Goal: Task Accomplishment & Management: Manage account settings

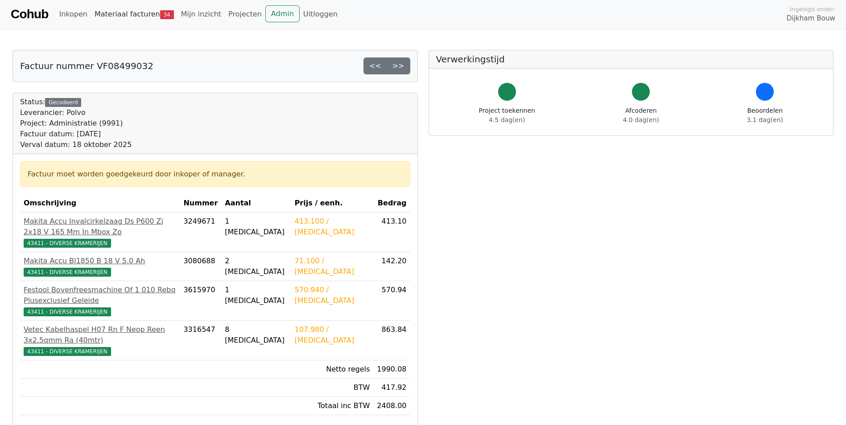
click at [142, 14] on link "Materiaal facturen 34" at bounding box center [134, 14] width 87 height 18
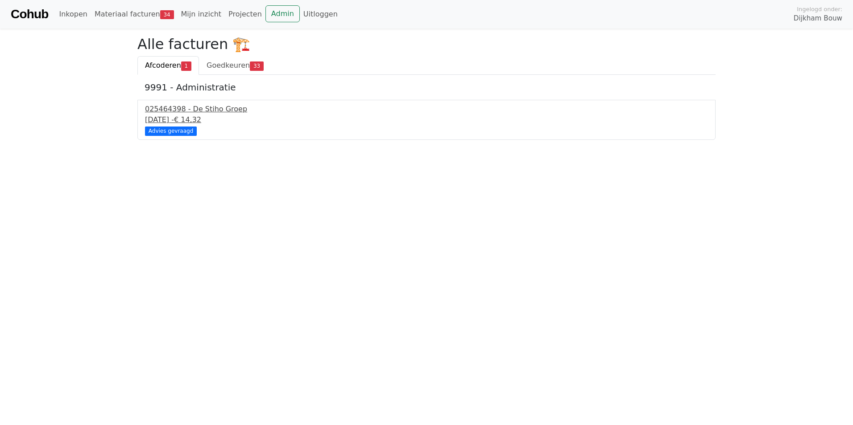
click at [169, 113] on div "025464398 - De Stiho Groep" at bounding box center [426, 109] width 563 height 11
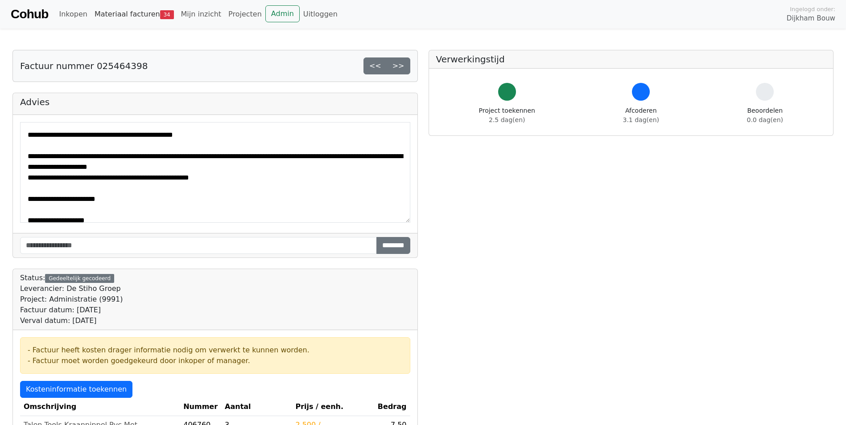
click at [109, 13] on link "Materiaal facturen 34" at bounding box center [134, 14] width 87 height 18
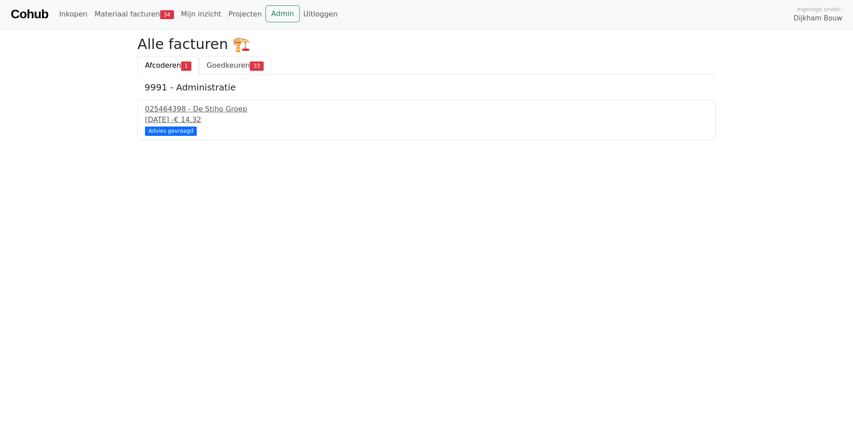
click at [216, 66] on span "Goedkeuren" at bounding box center [227, 65] width 43 height 8
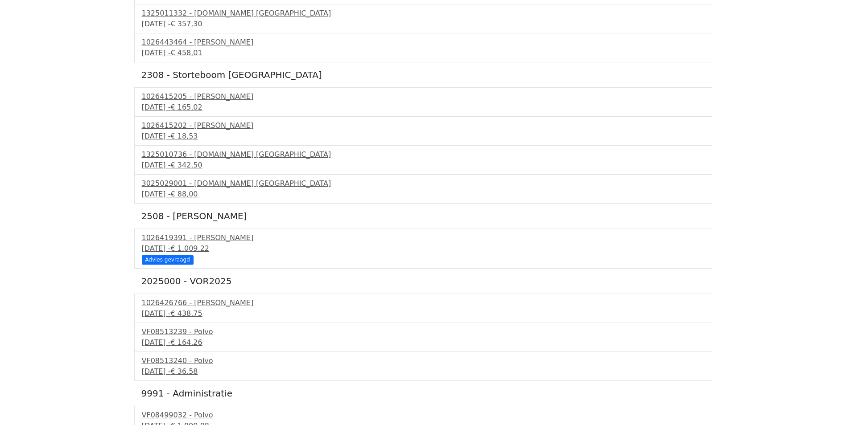
scroll to position [535, 0]
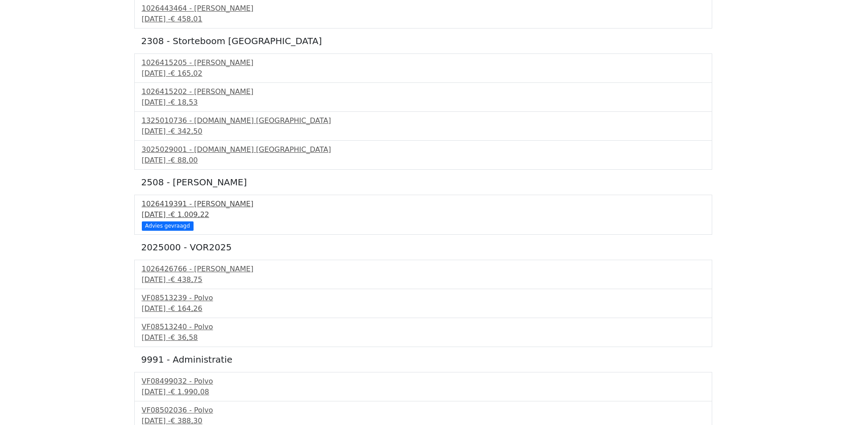
click at [164, 213] on div "[DATE] - € 1.009,22" at bounding box center [423, 215] width 563 height 11
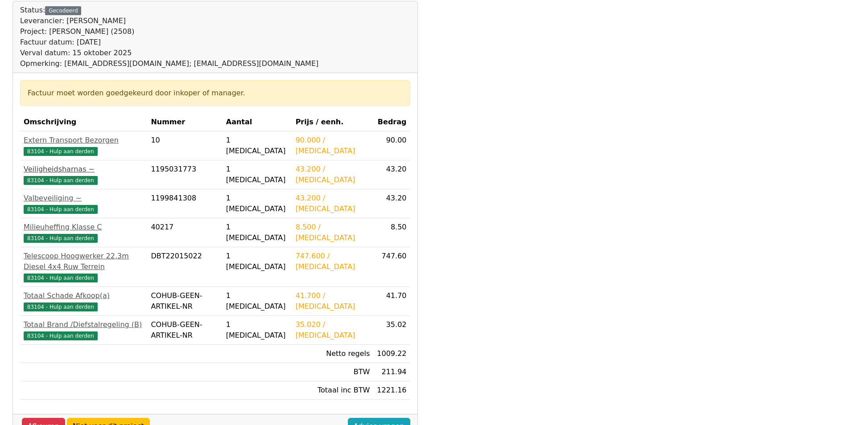
scroll to position [292, 0]
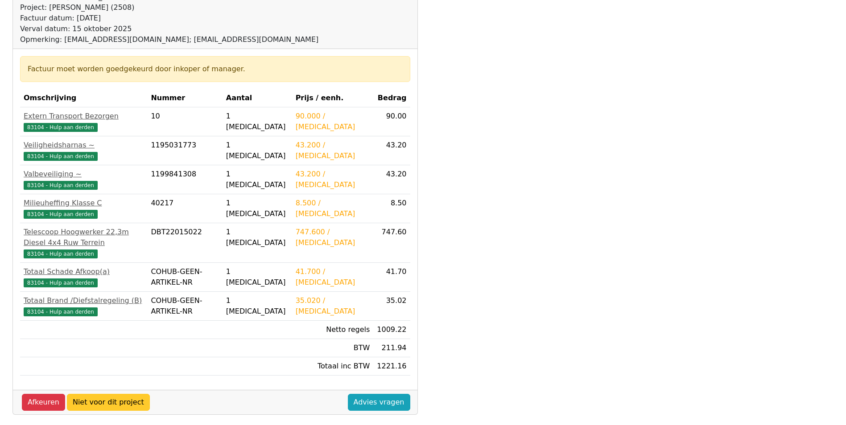
click at [96, 394] on link "Niet voor dit project" at bounding box center [108, 402] width 83 height 17
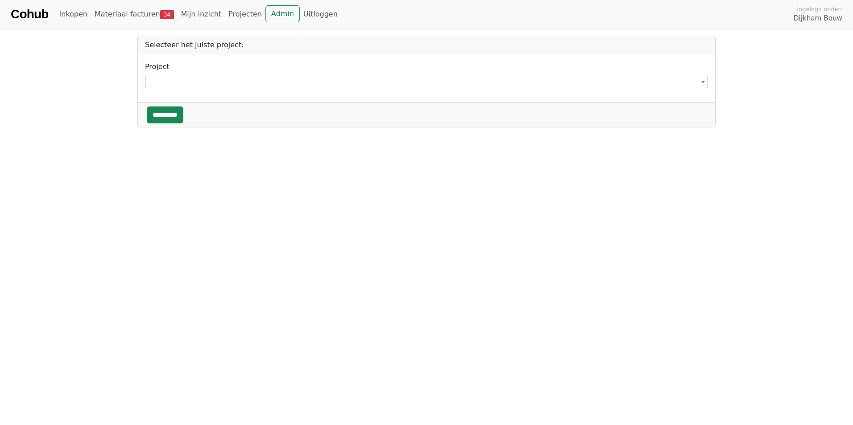
click at [162, 79] on span at bounding box center [426, 82] width 563 height 12
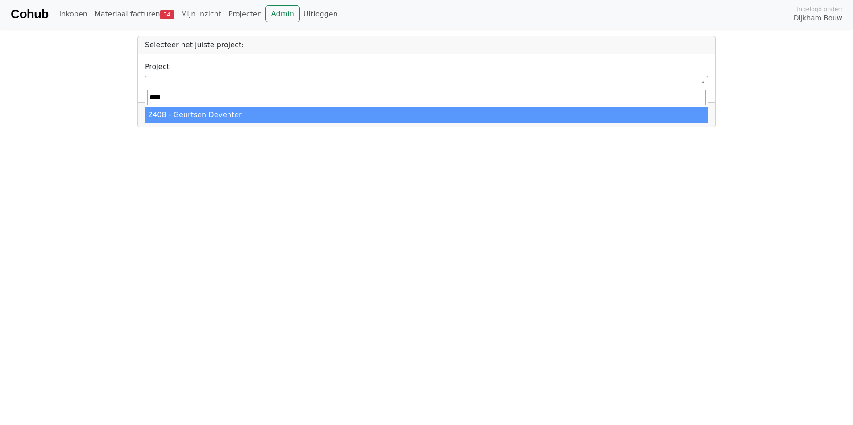
type input "****"
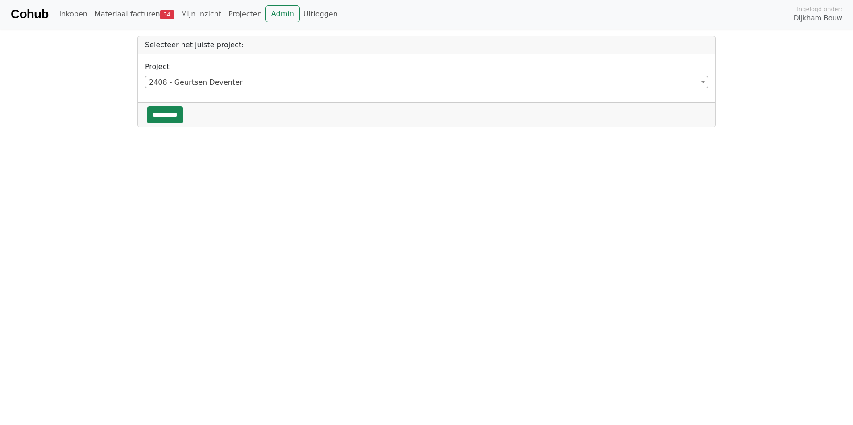
select select "******"
click at [161, 116] on input "*********" at bounding box center [165, 115] width 37 height 17
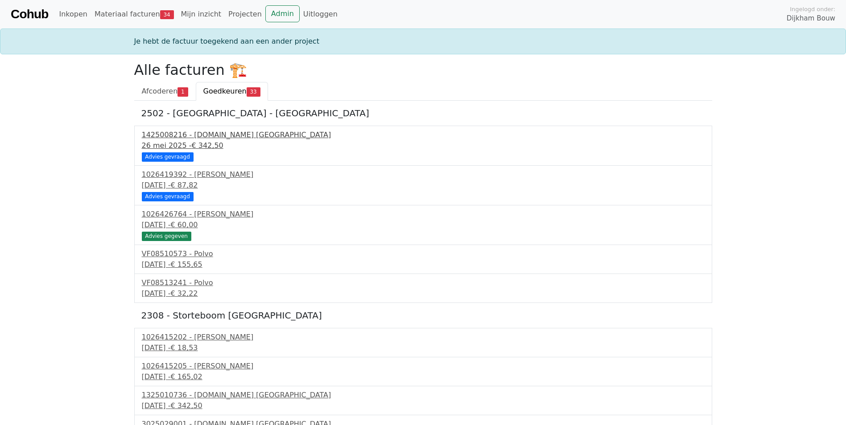
click at [161, 152] on link "1425008216 - [DOMAIN_NAME] [GEOGRAPHIC_DATA] [DATE] - € 342,50 Advies gevraagd" at bounding box center [423, 145] width 563 height 31
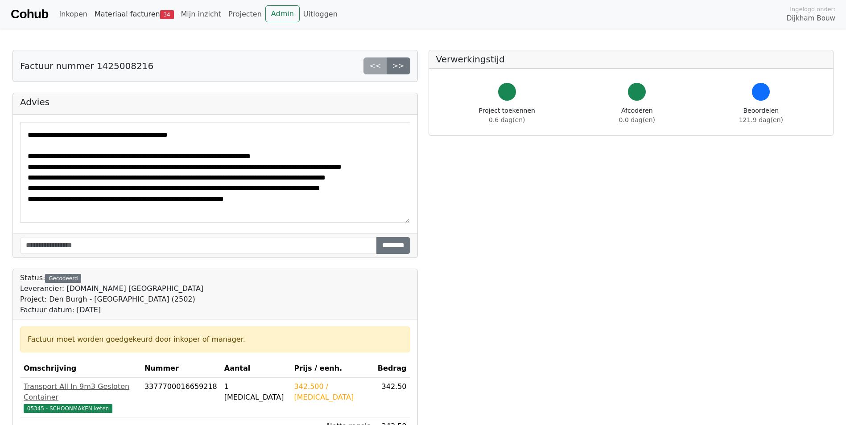
click at [145, 11] on link "Materiaal facturen 34" at bounding box center [134, 14] width 87 height 18
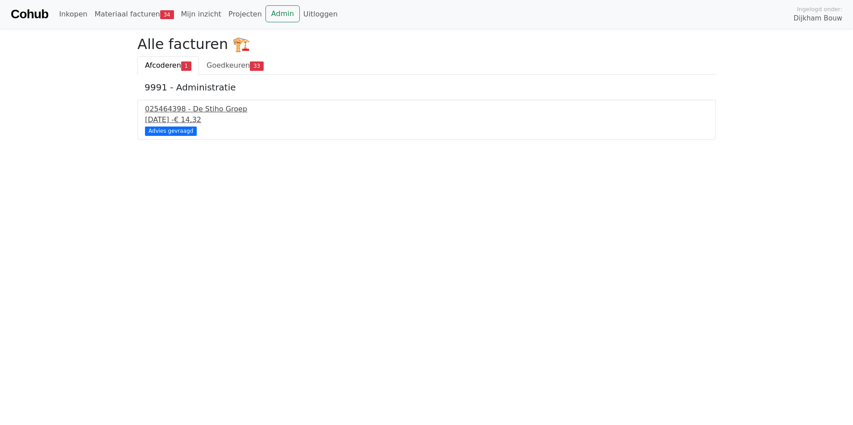
click at [174, 115] on div "20 september 2025 - € 14,32" at bounding box center [426, 120] width 563 height 11
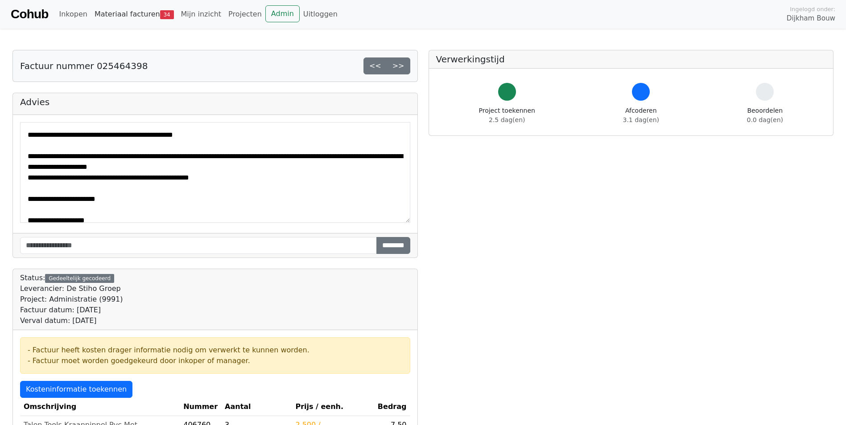
click at [160, 16] on span "34" at bounding box center [167, 14] width 14 height 9
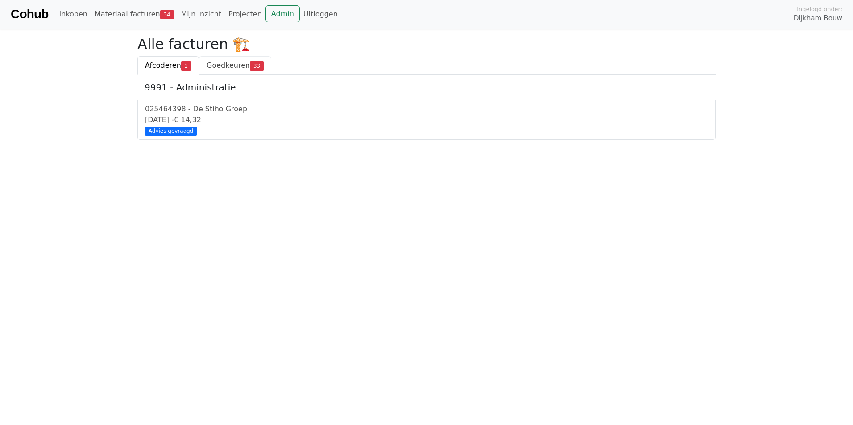
click at [230, 65] on span "Goedkeuren" at bounding box center [227, 65] width 43 height 8
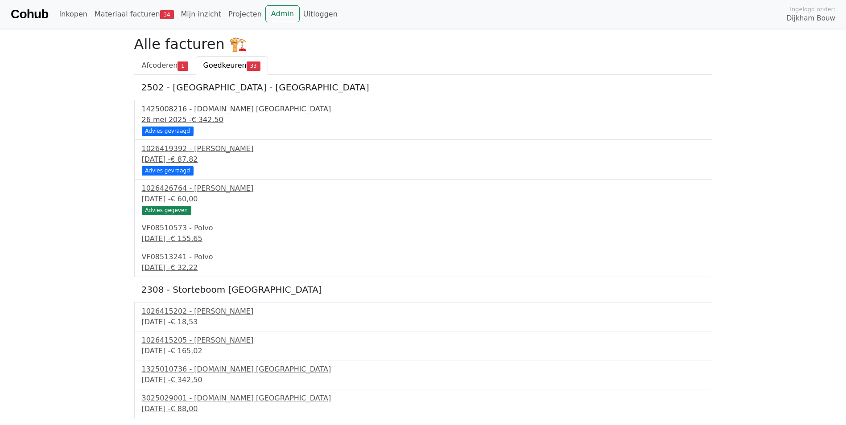
click at [174, 127] on div "Advies gevraagd" at bounding box center [168, 131] width 52 height 9
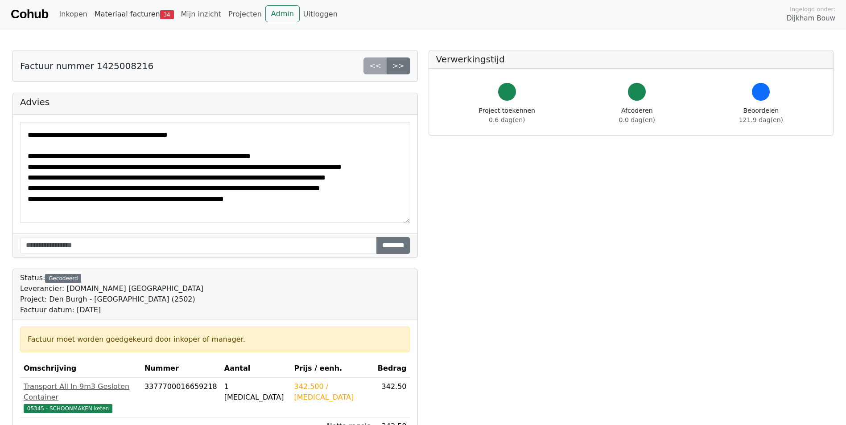
click at [160, 13] on span "34" at bounding box center [167, 14] width 14 height 9
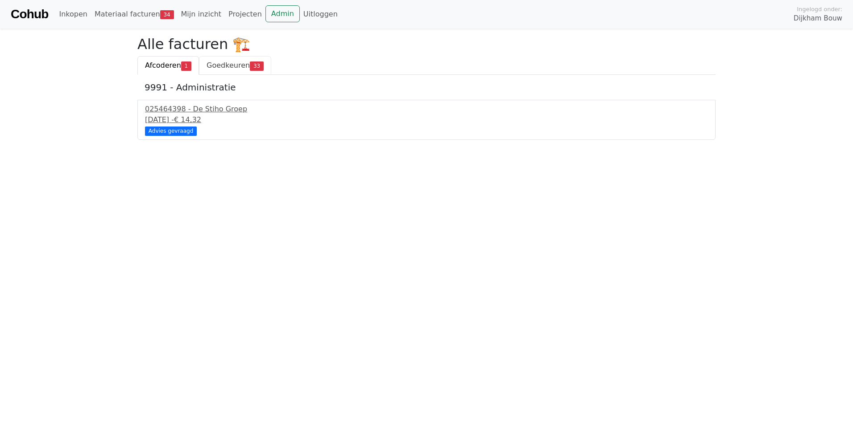
click at [232, 66] on span "Goedkeuren" at bounding box center [227, 65] width 43 height 8
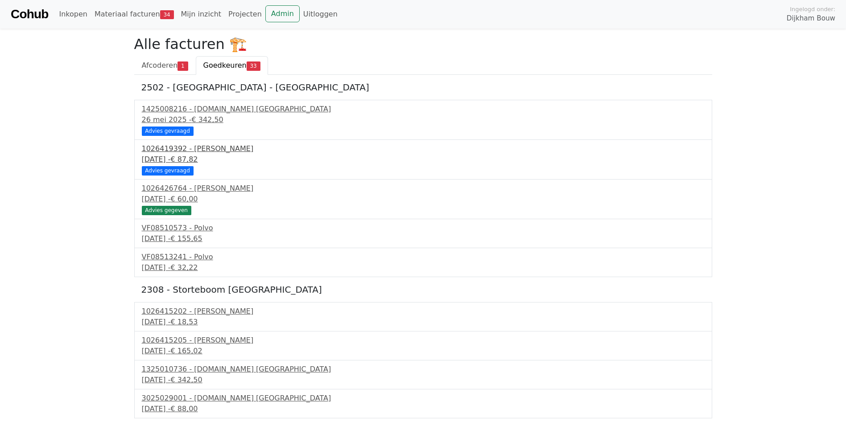
click at [163, 166] on link "1026419392 - Boels Verhuur 15 september 2025 - € 87,82 Advies gevraagd" at bounding box center [423, 159] width 563 height 31
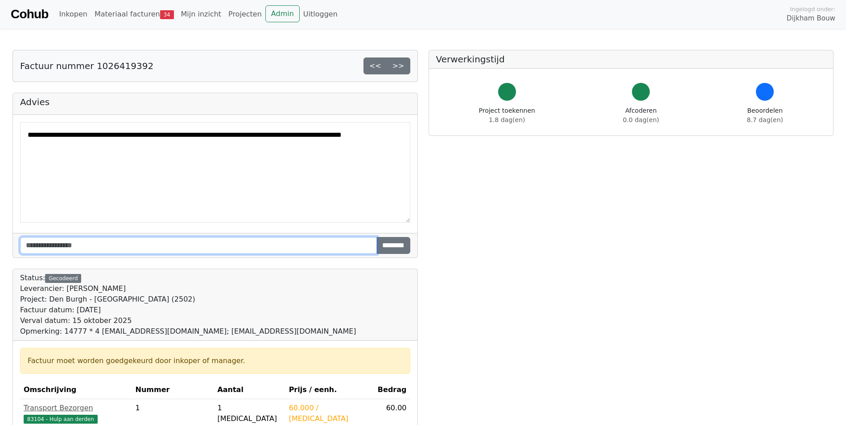
click at [82, 247] on input "text" at bounding box center [198, 245] width 357 height 17
type input "**********"
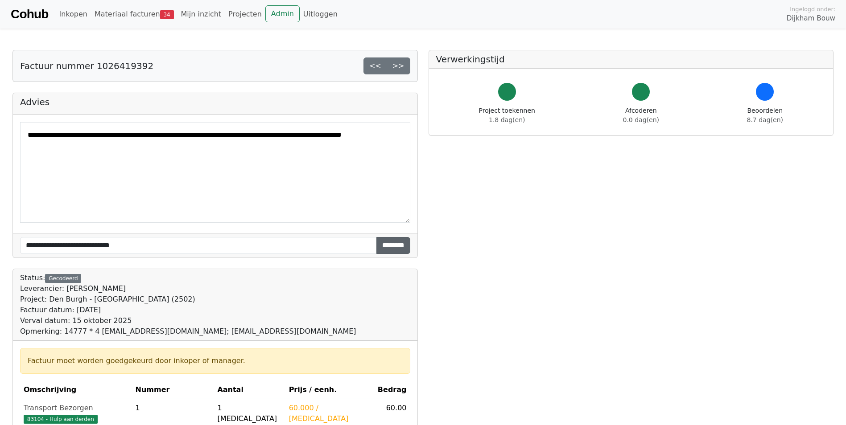
click at [394, 247] on input "********" at bounding box center [393, 245] width 34 height 17
click at [138, 14] on link "Materiaal facturen 34" at bounding box center [134, 14] width 87 height 18
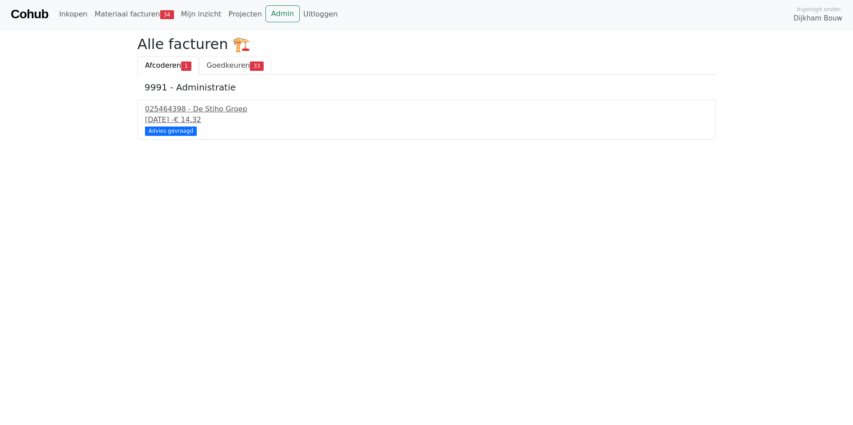
click at [230, 64] on span "Goedkeuren" at bounding box center [227, 65] width 43 height 8
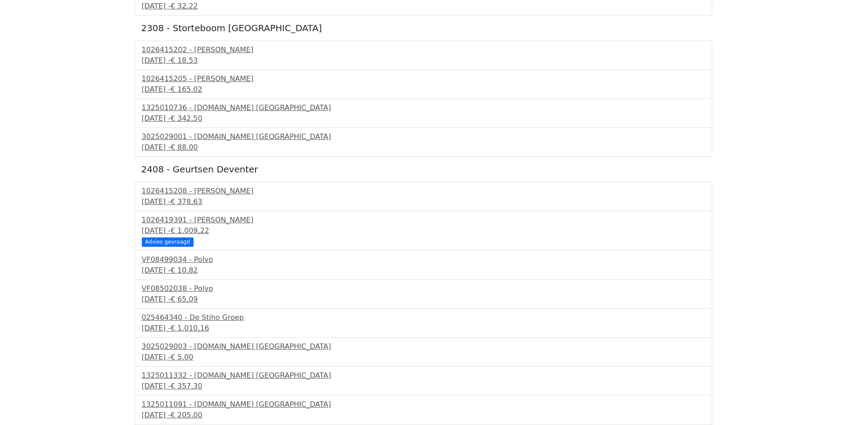
scroll to position [268, 0]
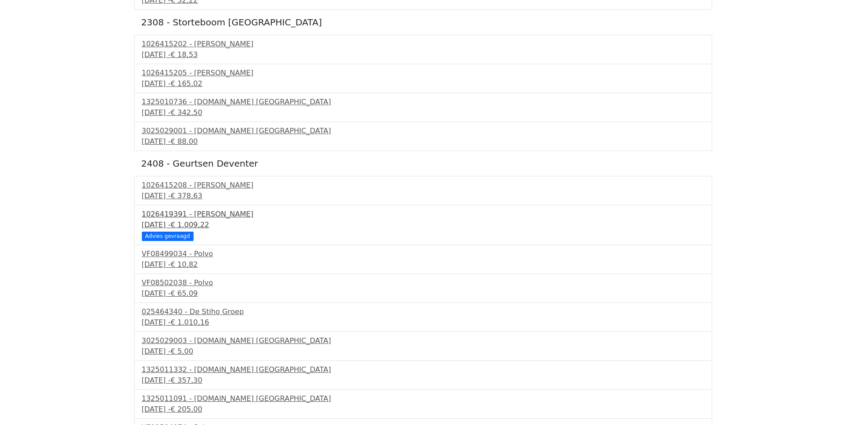
click at [159, 221] on div "[DATE] - € 1.009,22" at bounding box center [423, 225] width 563 height 11
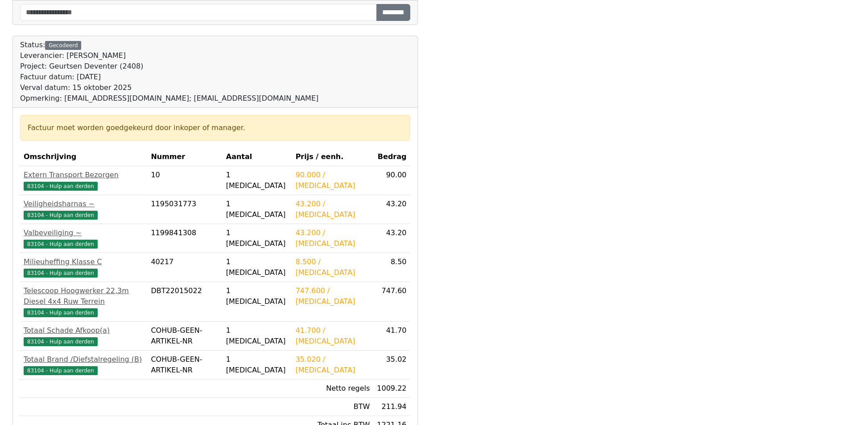
scroll to position [292, 0]
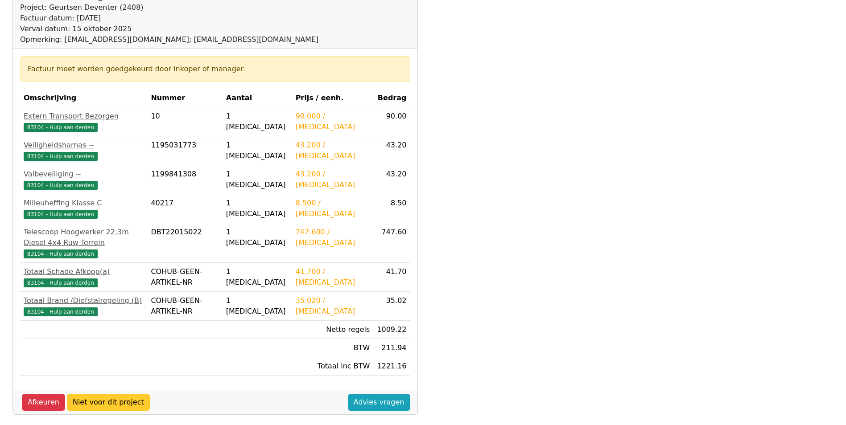
click at [111, 394] on link "Niet voor dit project" at bounding box center [108, 402] width 83 height 17
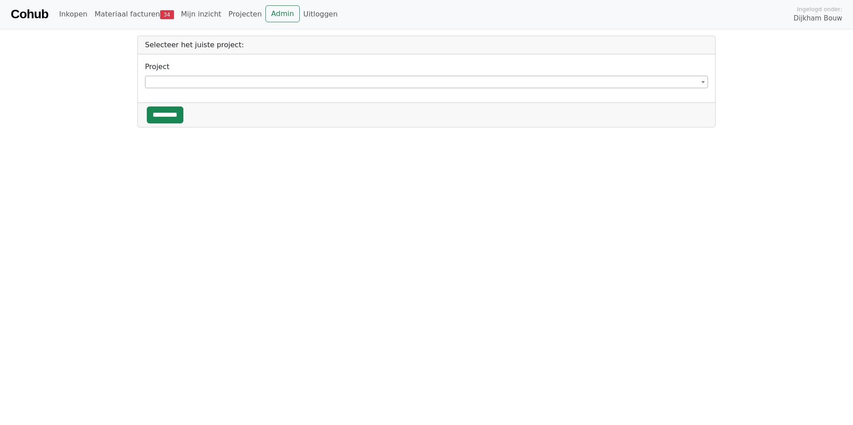
click at [197, 78] on span at bounding box center [426, 82] width 563 height 12
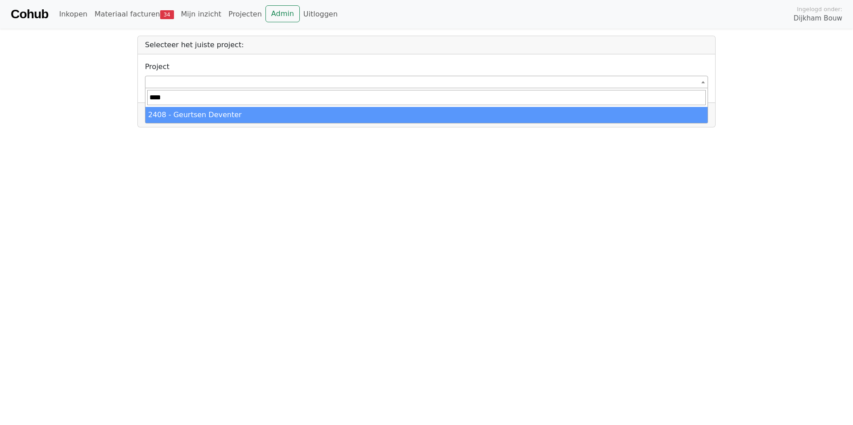
type input "****"
select select "******"
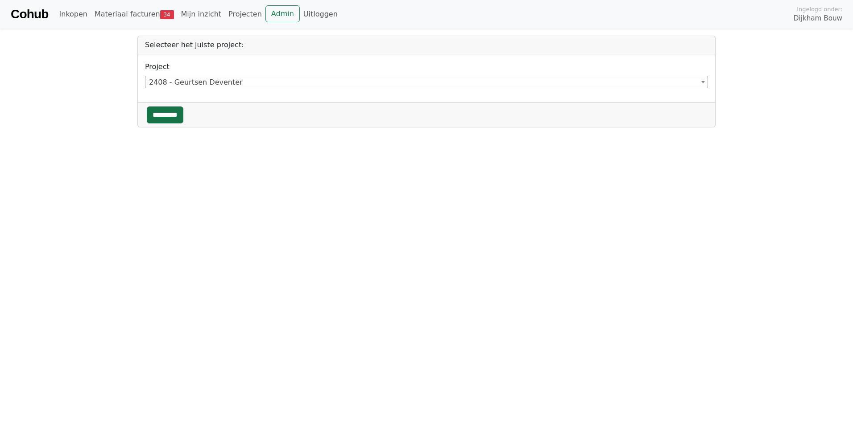
click at [165, 112] on input "*********" at bounding box center [165, 115] width 37 height 17
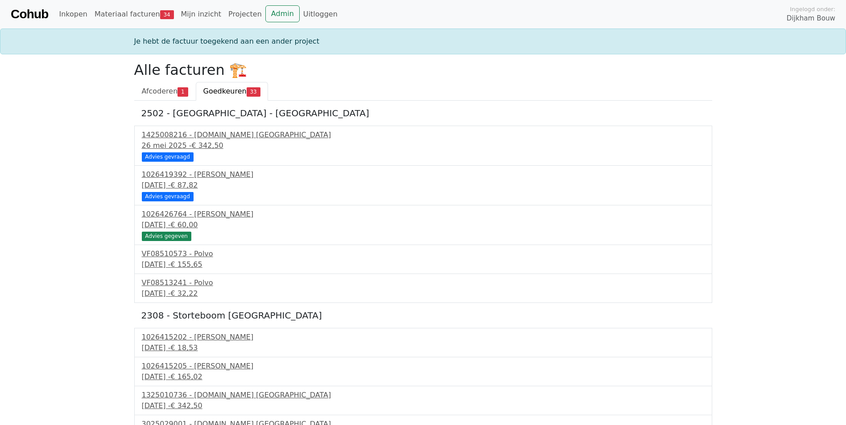
click at [223, 89] on span "Goedkeuren" at bounding box center [224, 91] width 43 height 8
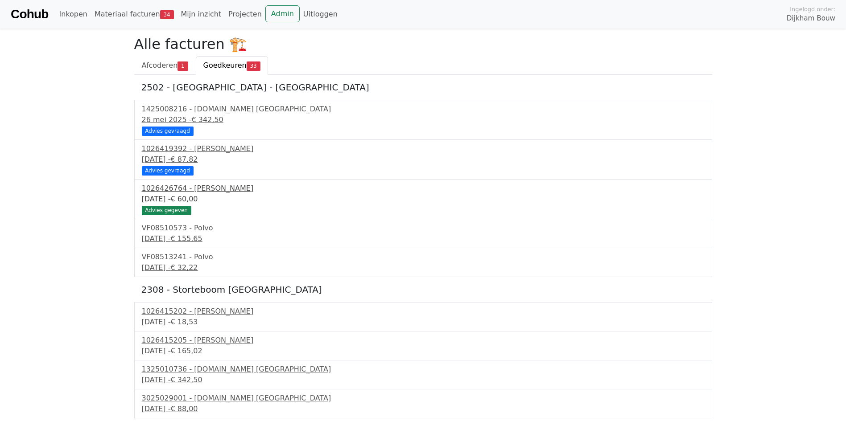
click at [175, 194] on div "1026426764 - [PERSON_NAME]" at bounding box center [423, 188] width 563 height 11
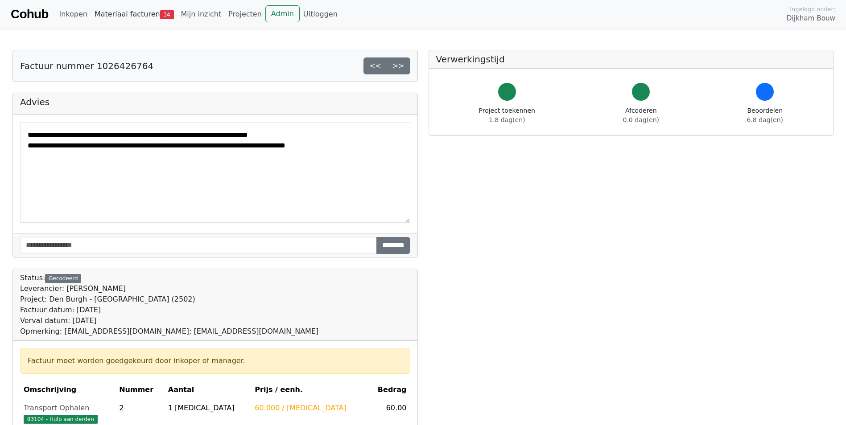
click at [160, 17] on span "34" at bounding box center [167, 14] width 14 height 9
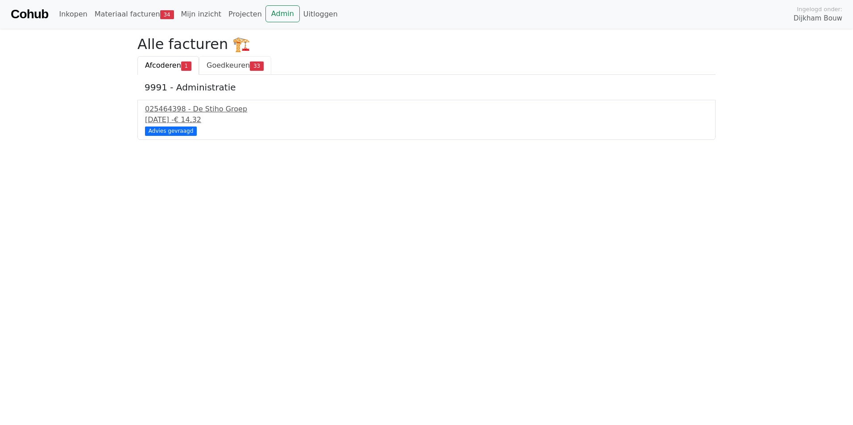
click at [219, 65] on span "Goedkeuren" at bounding box center [227, 65] width 43 height 8
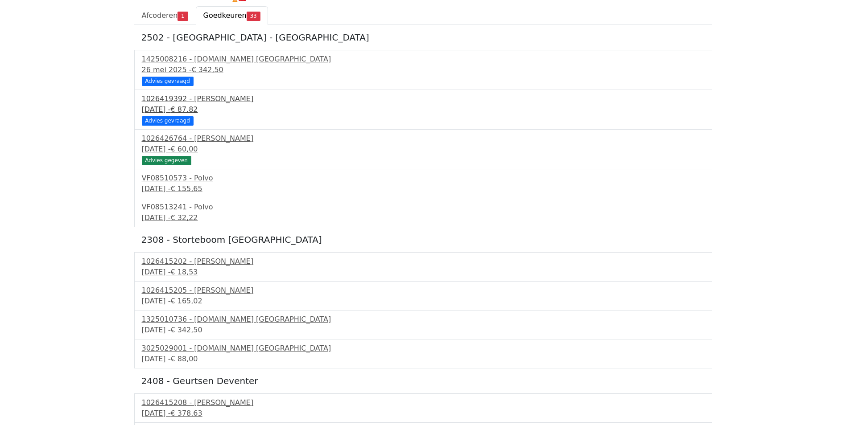
scroll to position [268, 0]
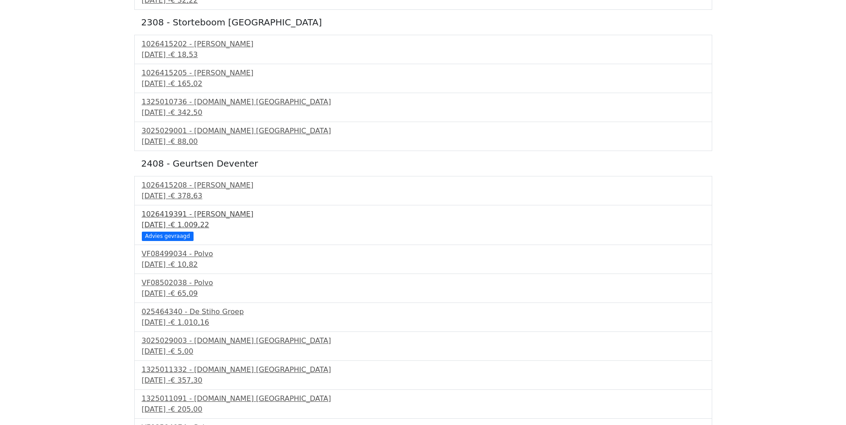
click at [165, 222] on div "15 september 2025 - € 1.009,22" at bounding box center [423, 225] width 563 height 11
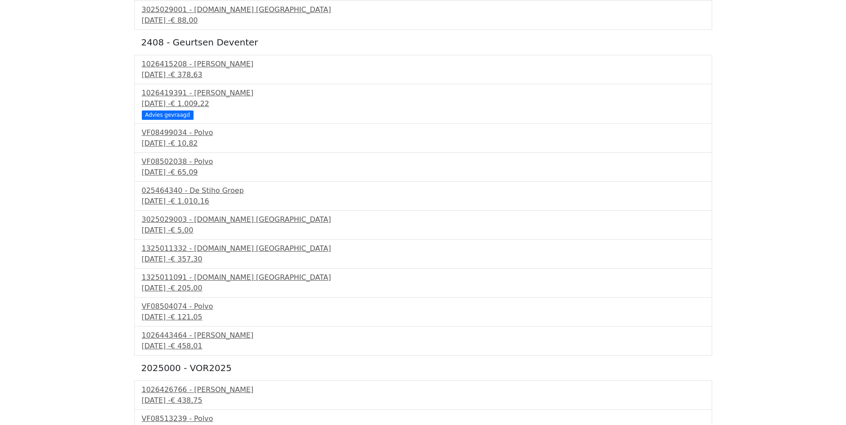
scroll to position [387, 0]
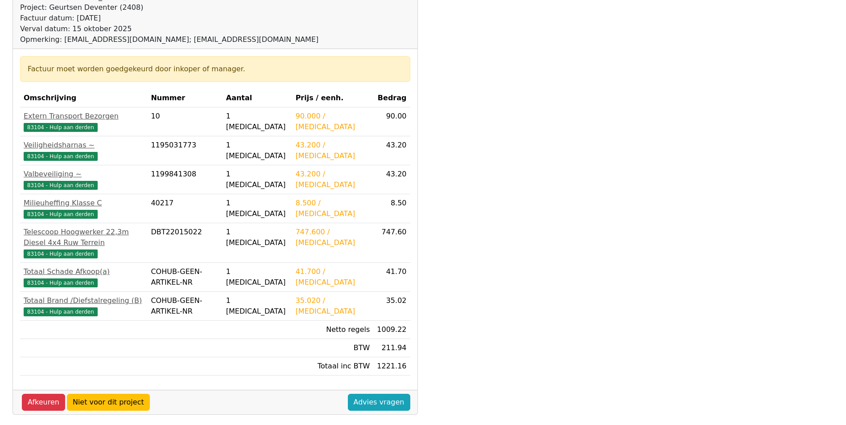
scroll to position [114, 0]
